Goal: Entertainment & Leisure: Consume media (video, audio)

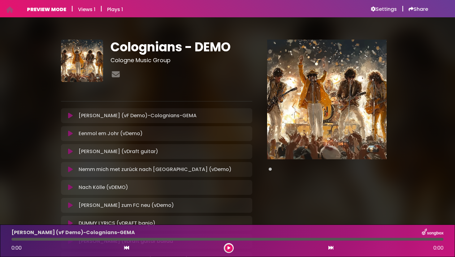
click at [70, 116] on icon at bounding box center [70, 116] width 5 height 6
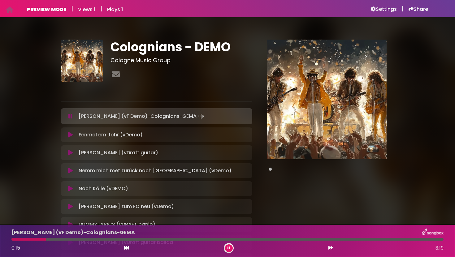
click at [71, 157] on div "Ming Stadt (vDraft guitar) Loading Track..." at bounding box center [156, 153] width 191 height 15
click at [71, 153] on icon at bounding box center [70, 153] width 5 height 6
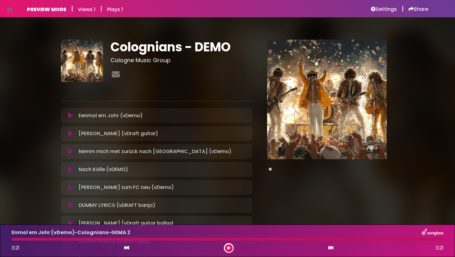
scroll to position [82, 0]
